Goal: Task Accomplishment & Management: Use online tool/utility

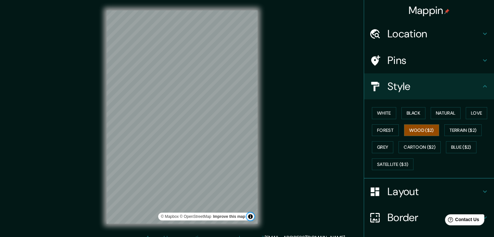
click at [249, 217] on button "Toggle attribution" at bounding box center [250, 217] width 8 height 8
click at [252, 216] on button "Toggle attribution" at bounding box center [250, 217] width 8 height 8
click at [451, 127] on button "Terrain ($2)" at bounding box center [463, 130] width 38 height 12
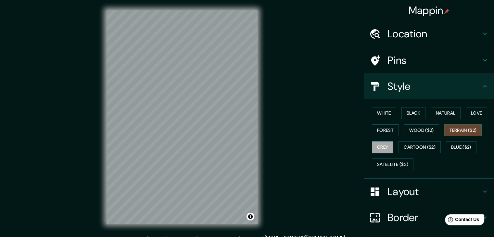
click at [381, 145] on button "Grey" at bounding box center [382, 147] width 21 height 12
click at [413, 147] on button "Cartoon ($2)" at bounding box center [419, 147] width 42 height 12
click at [273, 37] on div "Mappin Location Pins Style White Black Natural Love Forest Wood ($2) Terrain ($…" at bounding box center [247, 122] width 494 height 244
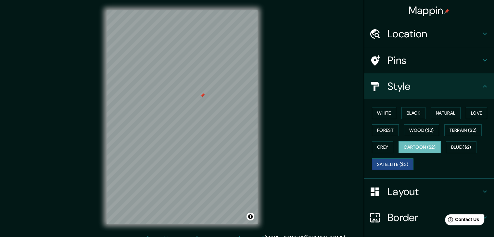
click at [390, 164] on button "Satellite ($3)" at bounding box center [393, 164] width 42 height 12
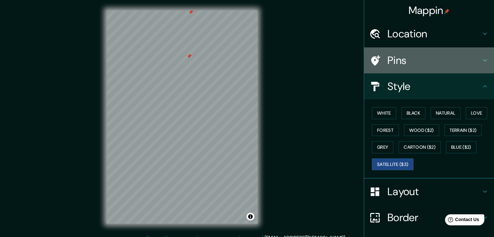
click at [398, 58] on h4 "Pins" at bounding box center [434, 60] width 94 height 13
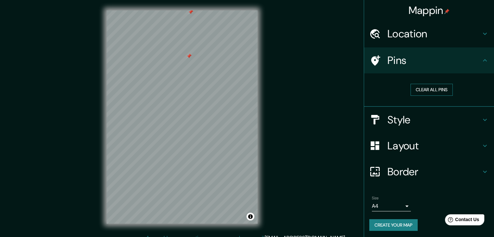
click at [423, 90] on button "Clear all pins" at bounding box center [431, 90] width 42 height 12
click at [393, 40] on h4 "Location" at bounding box center [434, 33] width 94 height 13
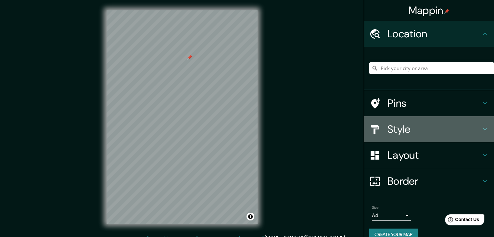
click at [396, 128] on h4 "Style" at bounding box center [434, 129] width 94 height 13
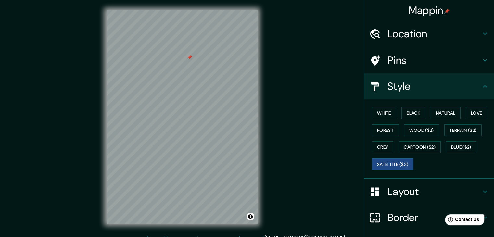
click at [396, 187] on h4 "Layout" at bounding box center [434, 191] width 94 height 13
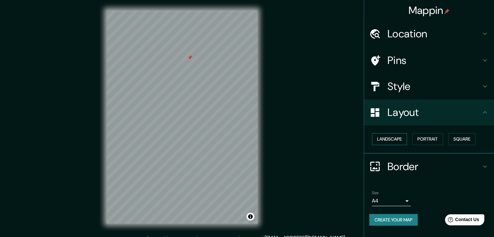
click at [387, 138] on button "Landscape" at bounding box center [389, 139] width 35 height 12
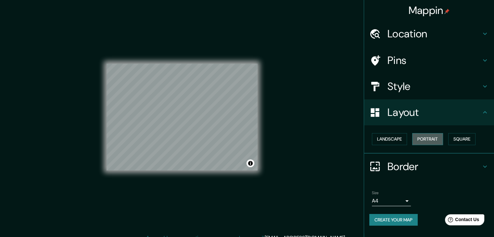
click at [428, 136] on button "Portrait" at bounding box center [427, 139] width 31 height 12
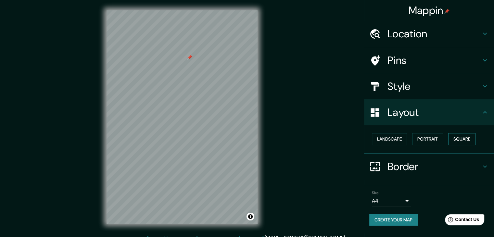
click at [461, 136] on button "Square" at bounding box center [461, 139] width 27 height 12
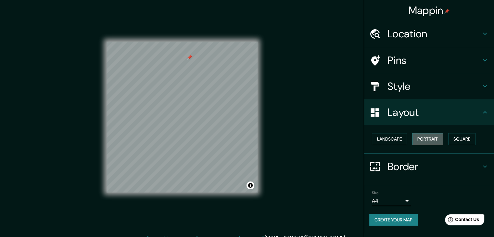
click at [431, 139] on button "Portrait" at bounding box center [427, 139] width 31 height 12
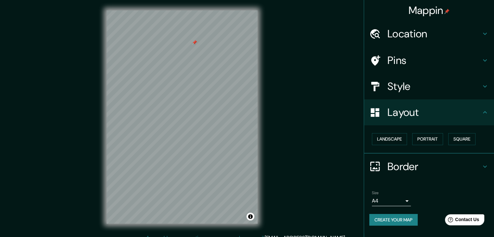
click at [486, 168] on icon at bounding box center [485, 167] width 8 height 8
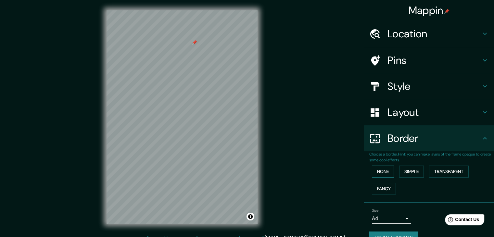
click at [372, 171] on button "None" at bounding box center [383, 172] width 22 height 12
click at [412, 171] on button "Simple" at bounding box center [411, 172] width 25 height 12
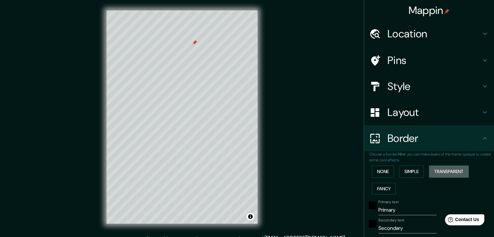
click at [441, 169] on button "Transparent" at bounding box center [449, 172] width 40 height 12
click at [377, 186] on button "Fancy" at bounding box center [384, 189] width 24 height 12
click at [381, 171] on button "None" at bounding box center [383, 172] width 22 height 12
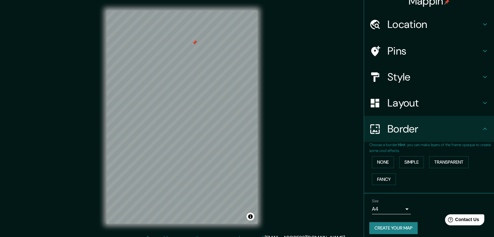
scroll to position [14, 0]
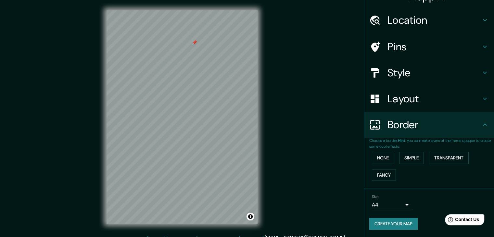
click at [400, 206] on body "Mappin Location Pins Style Layout Border Choose a border. Hint : you can make l…" at bounding box center [247, 118] width 494 height 237
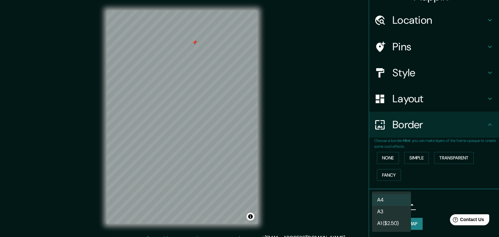
click at [387, 211] on li "A3" at bounding box center [391, 212] width 39 height 12
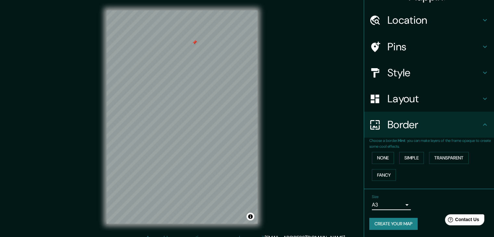
click at [401, 206] on body "Mappin Location Pins Style Layout Border Choose a border. Hint : you can make l…" at bounding box center [247, 118] width 494 height 237
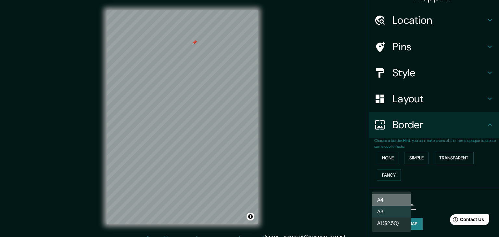
click at [388, 202] on li "A4" at bounding box center [391, 200] width 39 height 12
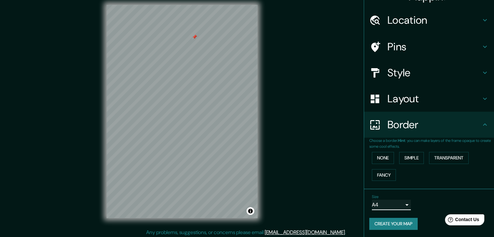
scroll to position [7, 0]
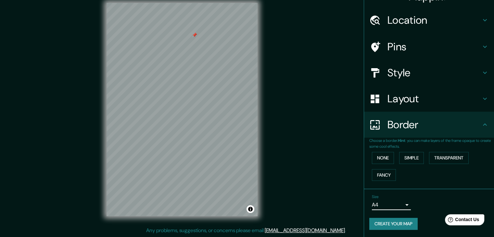
click at [387, 221] on button "Create your map" at bounding box center [393, 224] width 48 height 12
click at [382, 226] on button "Create your map" at bounding box center [393, 224] width 48 height 12
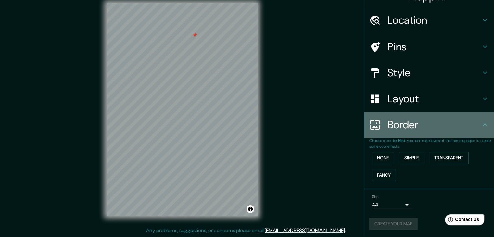
click at [447, 122] on h4 "Border" at bounding box center [434, 124] width 94 height 13
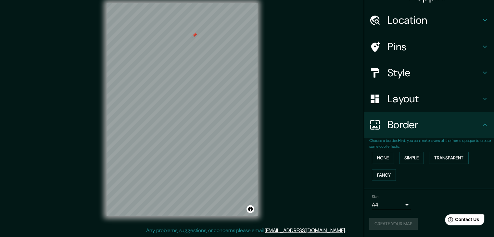
click at [481, 95] on icon at bounding box center [485, 99] width 8 height 8
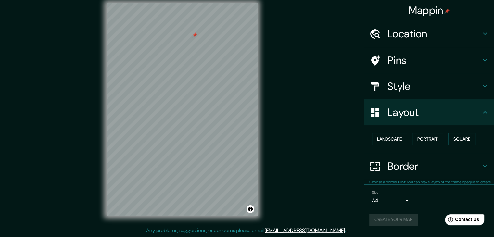
scroll to position [0, 0]
click at [482, 85] on icon at bounding box center [485, 86] width 8 height 8
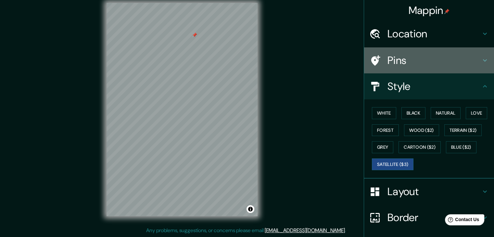
click at [481, 59] on icon at bounding box center [485, 60] width 8 height 8
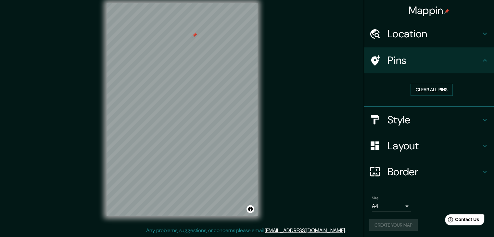
click at [483, 33] on icon at bounding box center [485, 34] width 4 height 2
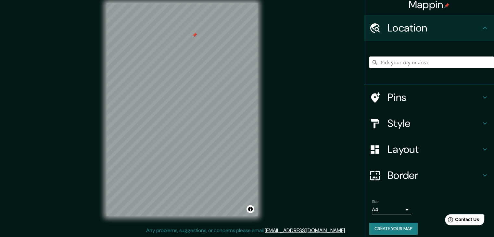
scroll to position [11, 0]
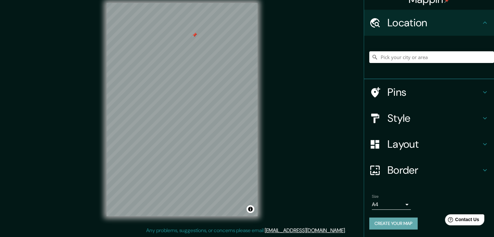
click at [403, 220] on button "Create your map" at bounding box center [393, 224] width 48 height 12
click at [403, 221] on div "Create your map" at bounding box center [428, 224] width 119 height 12
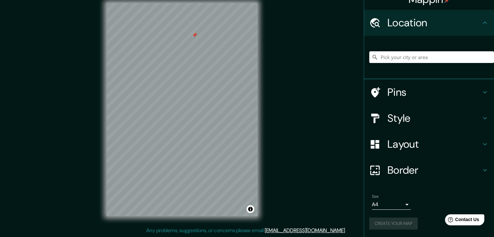
click at [403, 221] on div "Create your map" at bounding box center [428, 224] width 119 height 12
click at [380, 56] on input "Pick your city or area" at bounding box center [431, 57] width 125 height 12
click at [193, 35] on div at bounding box center [194, 34] width 5 height 5
click at [389, 116] on h4 "Style" at bounding box center [434, 118] width 94 height 13
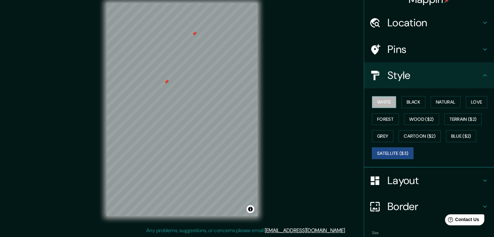
click at [380, 100] on button "White" at bounding box center [384, 102] width 24 height 12
click at [403, 100] on button "Black" at bounding box center [413, 102] width 24 height 12
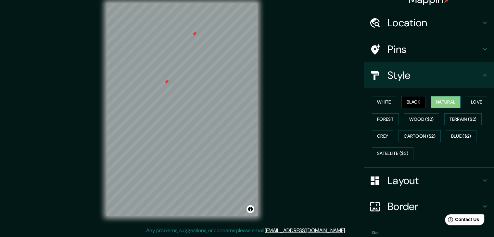
click at [431, 102] on button "Natural" at bounding box center [446, 102] width 30 height 12
click at [466, 100] on button "Love" at bounding box center [476, 102] width 21 height 12
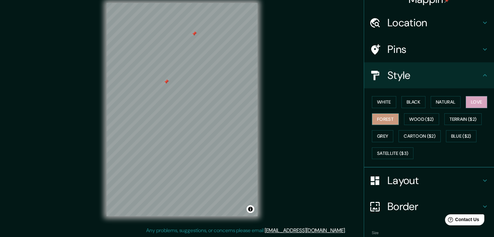
click at [383, 117] on button "Forest" at bounding box center [385, 119] width 27 height 12
drag, startPoint x: 409, startPoint y: 118, endPoint x: 416, endPoint y: 118, distance: 6.8
click at [409, 118] on button "Wood ($2)" at bounding box center [421, 119] width 35 height 12
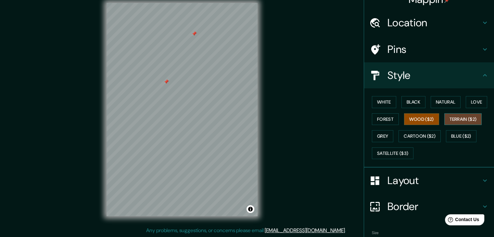
click at [448, 117] on button "Terrain ($2)" at bounding box center [463, 119] width 38 height 12
click at [379, 134] on button "Grey" at bounding box center [382, 136] width 21 height 12
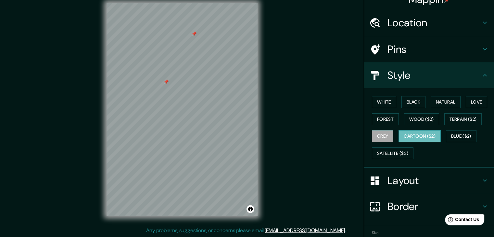
click at [399, 134] on button "Cartoon ($2)" at bounding box center [419, 136] width 42 height 12
click at [451, 134] on button "Blue ($2)" at bounding box center [461, 136] width 31 height 12
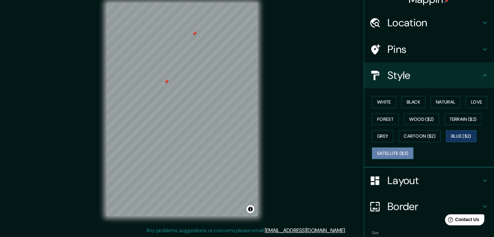
click at [388, 151] on button "Satellite ($3)" at bounding box center [393, 153] width 42 height 12
click at [390, 52] on h4 "Pins" at bounding box center [434, 49] width 94 height 13
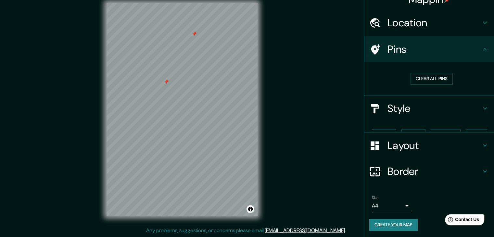
scroll to position [1, 0]
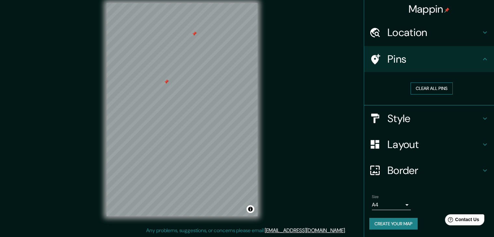
click at [420, 86] on button "Clear all pins" at bounding box center [431, 88] width 42 height 12
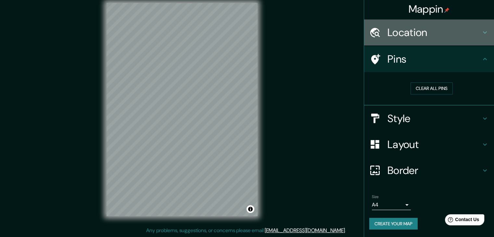
click at [404, 35] on h4 "Location" at bounding box center [434, 32] width 94 height 13
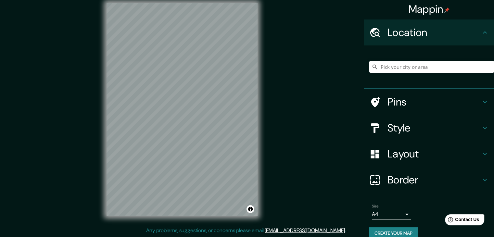
click at [391, 70] on input "Pick your city or area" at bounding box center [431, 67] width 125 height 12
click at [387, 65] on input "Pick your city or area" at bounding box center [431, 67] width 125 height 12
click at [392, 102] on h4 "Pins" at bounding box center [434, 101] width 94 height 13
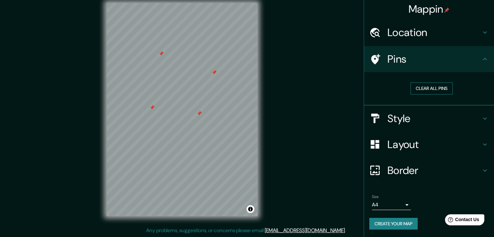
click at [416, 87] on button "Clear all pins" at bounding box center [431, 88] width 42 height 12
click at [407, 121] on h4 "Style" at bounding box center [434, 118] width 94 height 13
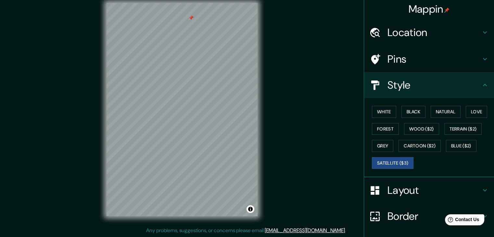
click at [396, 87] on h4 "Style" at bounding box center [434, 85] width 94 height 13
click at [396, 184] on h4 "Layout" at bounding box center [434, 190] width 94 height 13
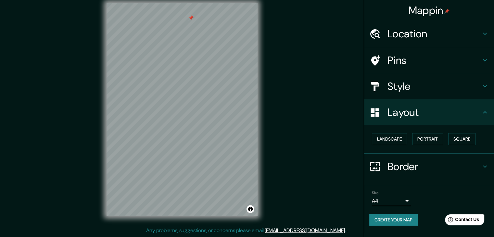
scroll to position [0, 0]
click at [394, 142] on button "Landscape" at bounding box center [389, 139] width 35 height 12
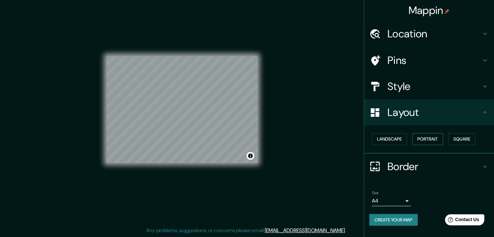
click at [429, 137] on button "Portrait" at bounding box center [427, 139] width 31 height 12
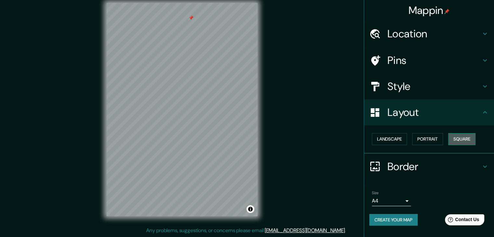
click at [461, 137] on button "Square" at bounding box center [461, 139] width 27 height 12
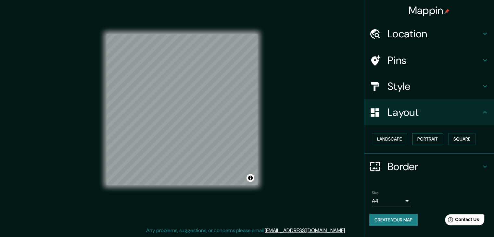
click at [430, 136] on button "Portrait" at bounding box center [427, 139] width 31 height 12
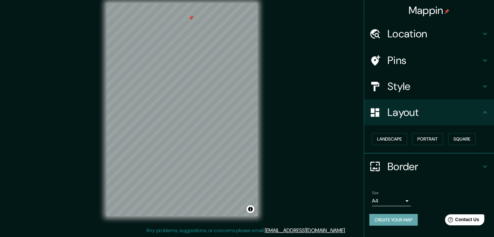
click at [390, 221] on button "Create your map" at bounding box center [393, 220] width 48 height 12
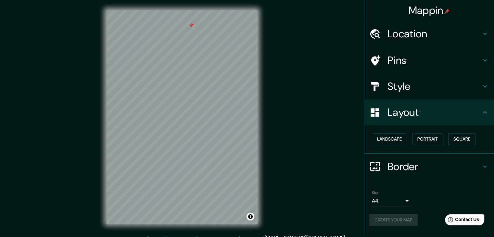
scroll to position [7, 0]
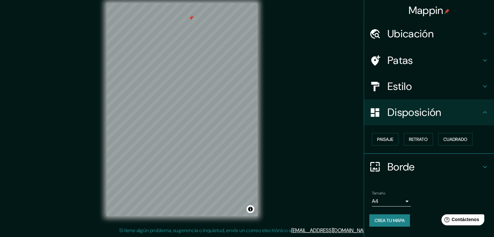
click at [384, 221] on font "Crea tu mapa" at bounding box center [389, 221] width 30 height 6
click at [249, 210] on button "Activar o desactivar atribución" at bounding box center [250, 209] width 8 height 8
